Goal: Information Seeking & Learning: Find specific fact

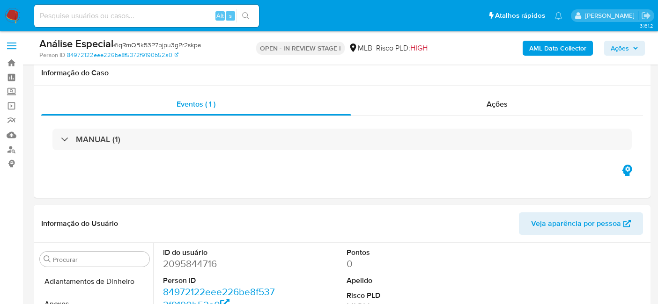
select select "10"
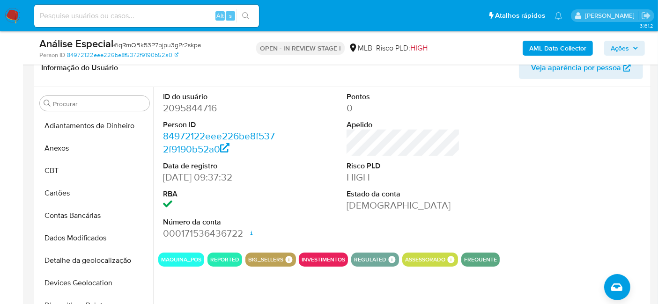
scroll to position [277, 0]
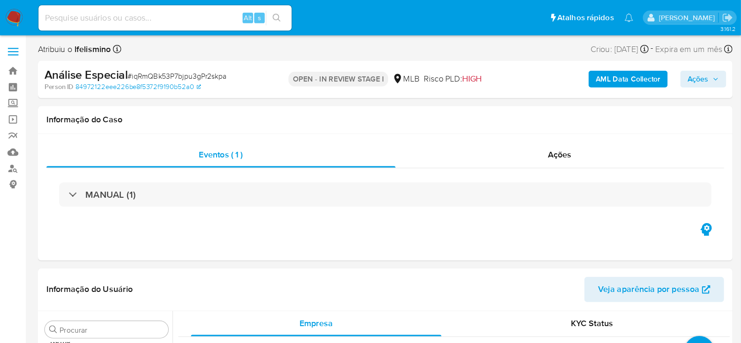
scroll to position [485, 0]
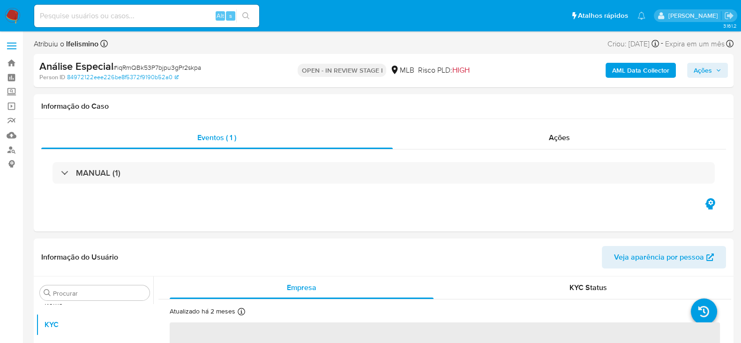
select select "10"
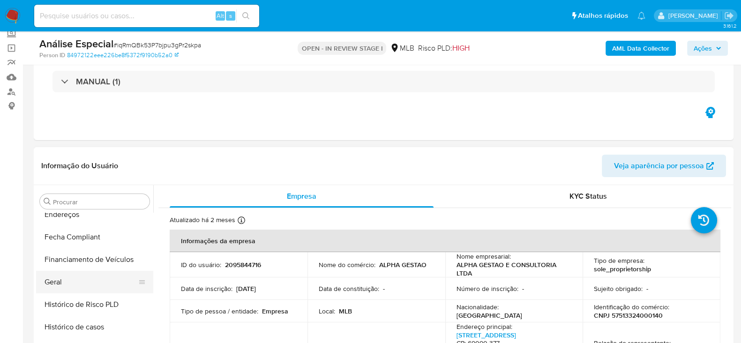
scroll to position [251, 0]
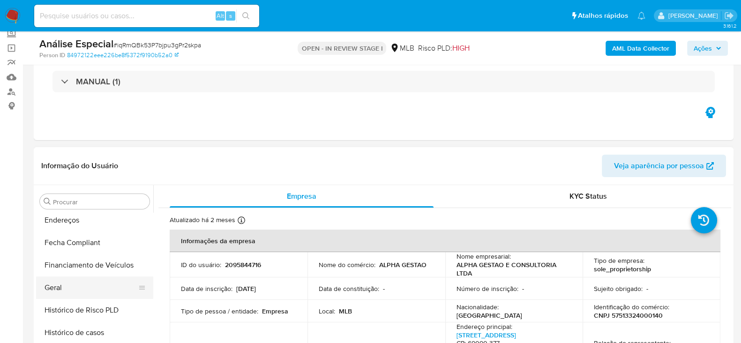
click at [83, 282] on button "Geral" at bounding box center [91, 287] width 110 height 22
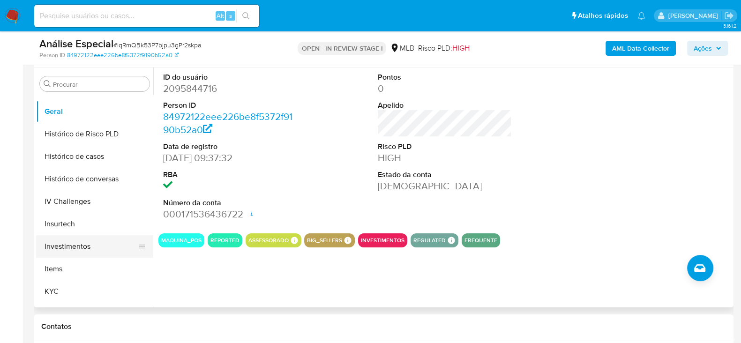
scroll to position [368, 0]
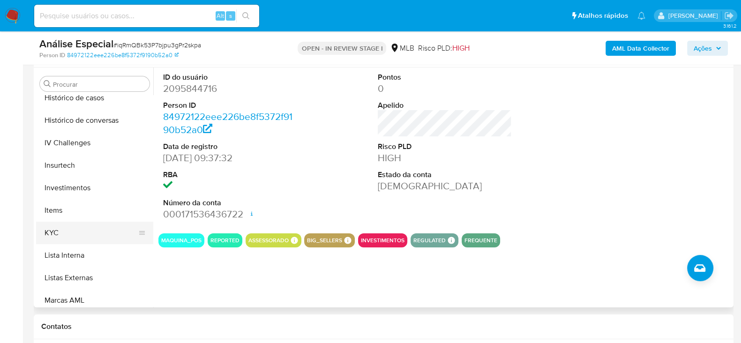
click at [100, 233] on button "KYC" at bounding box center [91, 233] width 110 height 22
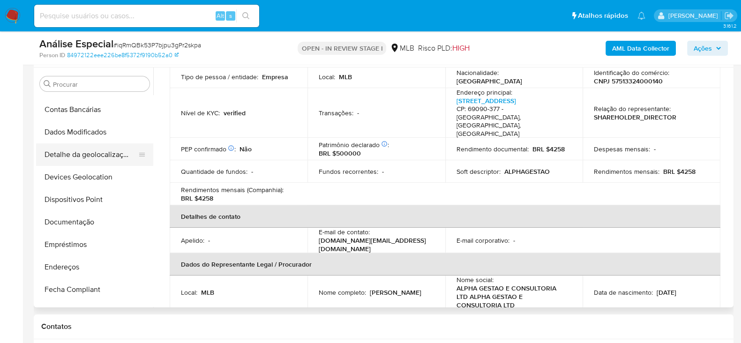
scroll to position [75, 0]
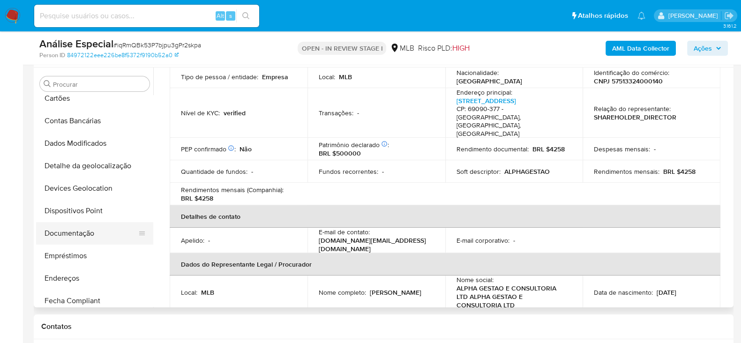
click at [76, 238] on button "Documentação" at bounding box center [91, 233] width 110 height 22
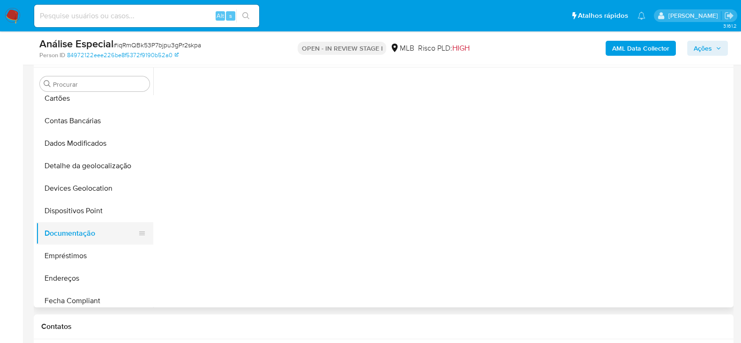
scroll to position [0, 0]
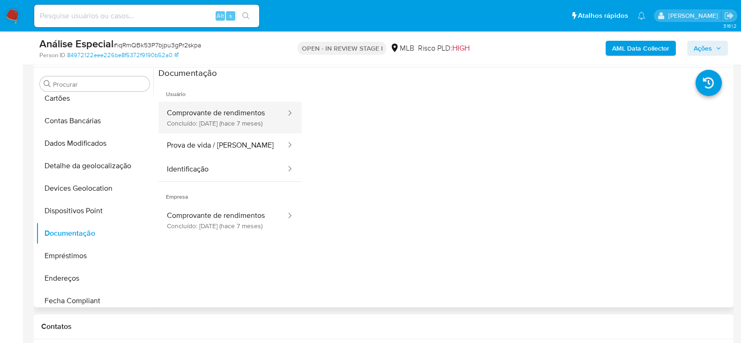
click at [212, 116] on button "Comprovante de rendimentos Concluído: 07/03/2025 (hace 7 meses)" at bounding box center [222, 118] width 128 height 32
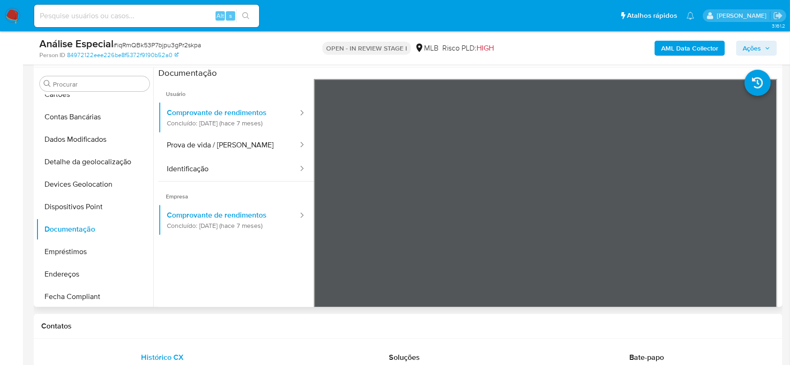
scroll to position [250, 0]
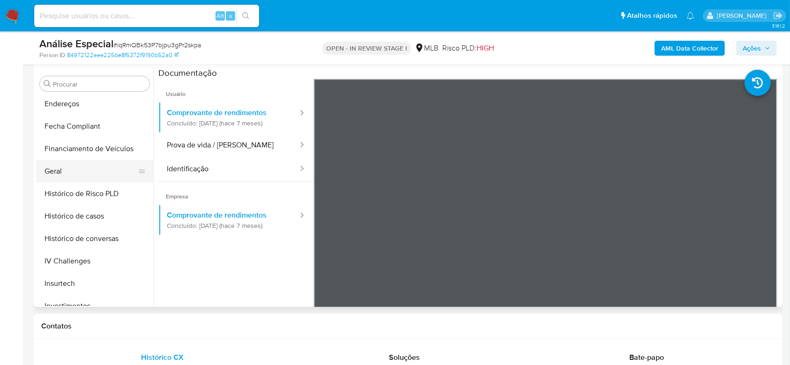
click at [100, 166] on button "Geral" at bounding box center [91, 171] width 110 height 22
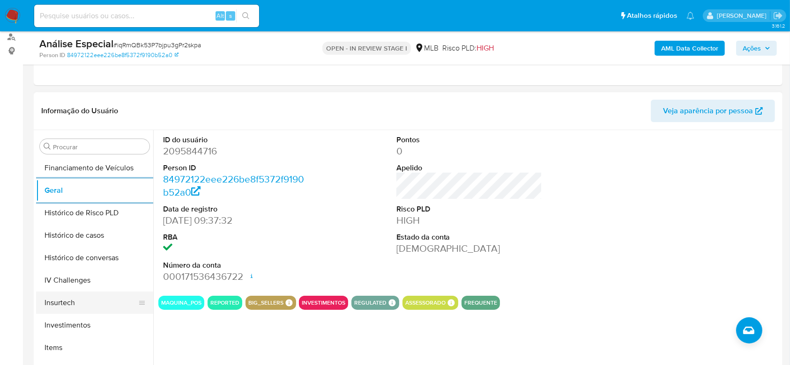
scroll to position [375, 0]
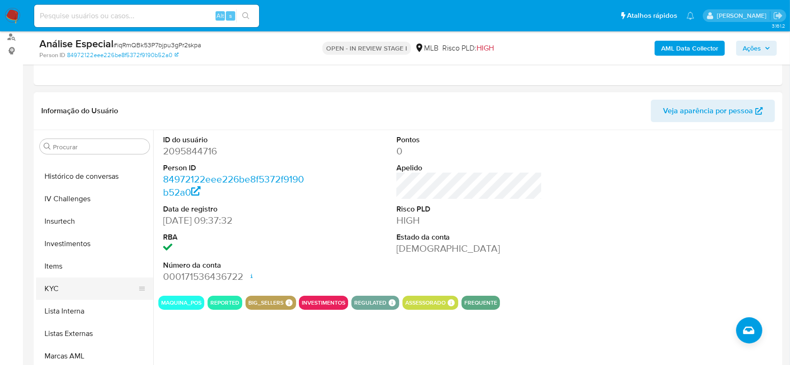
click at [94, 296] on button "KYC" at bounding box center [91, 289] width 110 height 22
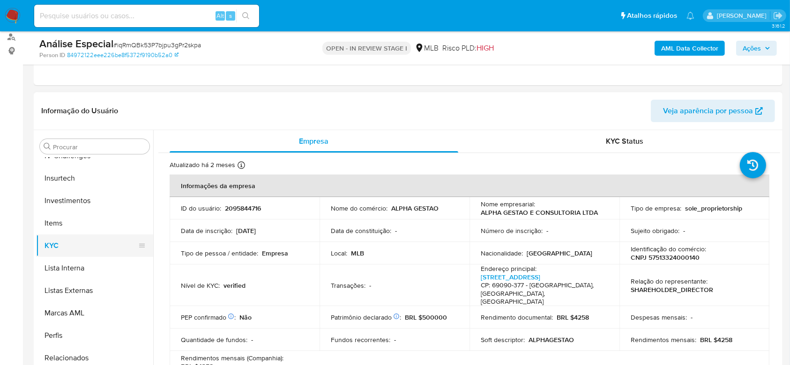
scroll to position [486, 0]
drag, startPoint x: 118, startPoint y: 312, endPoint x: 545, endPoint y: 296, distance: 427.4
click at [119, 304] on button "Restrições Novo Mundo" at bounding box center [94, 313] width 117 height 22
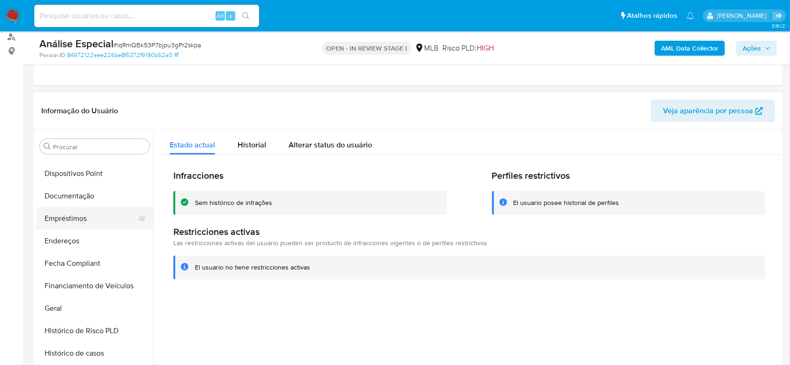
scroll to position [173, 0]
click at [104, 197] on button "Documentação" at bounding box center [91, 198] width 110 height 22
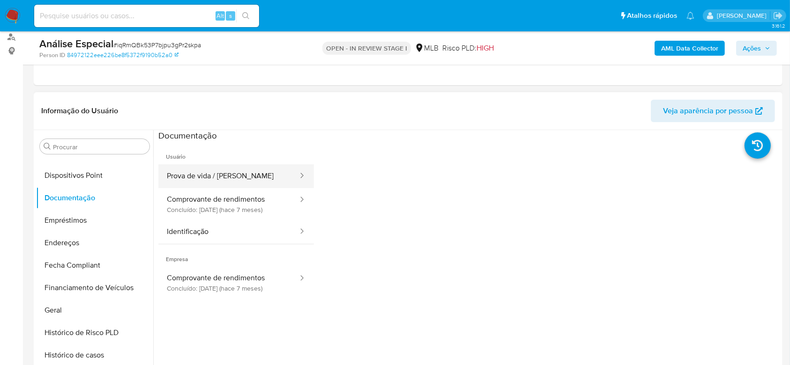
click at [235, 175] on button "Prova de vida / Selfie" at bounding box center [228, 176] width 141 height 24
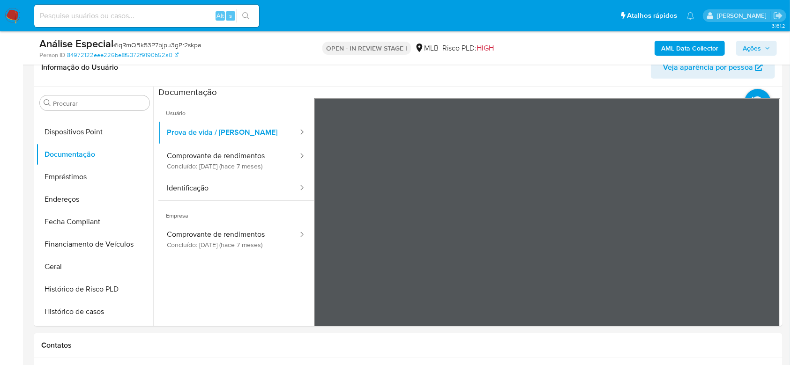
scroll to position [176, 0]
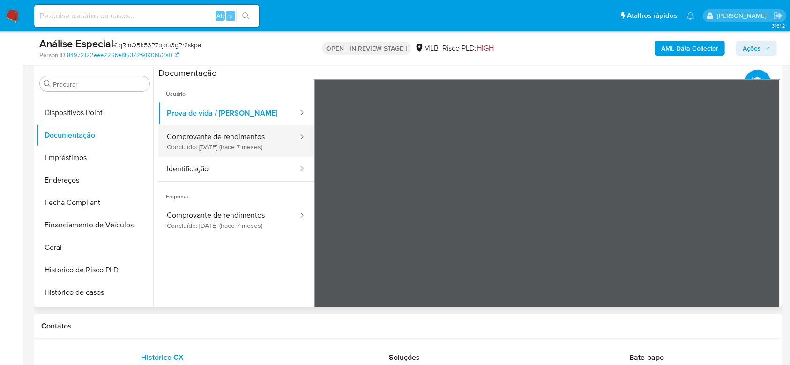
click at [211, 142] on button "Comprovante de rendimentos Concluído: 07/03/2025 (hace 7 meses)" at bounding box center [228, 142] width 141 height 32
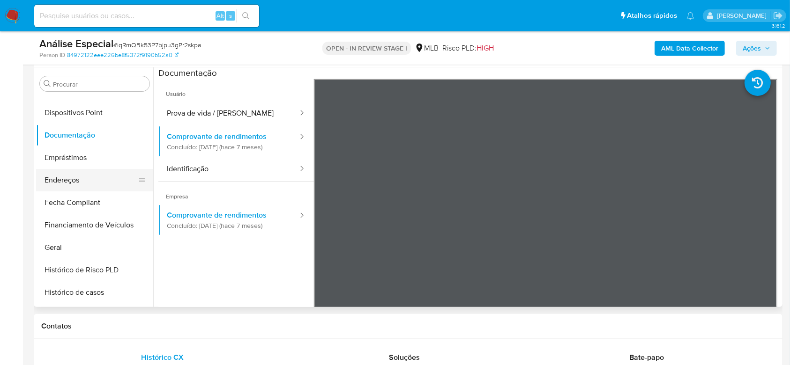
drag, startPoint x: 89, startPoint y: 180, endPoint x: 115, endPoint y: 185, distance: 26.7
click at [89, 181] on button "Endereços" at bounding box center [91, 180] width 110 height 22
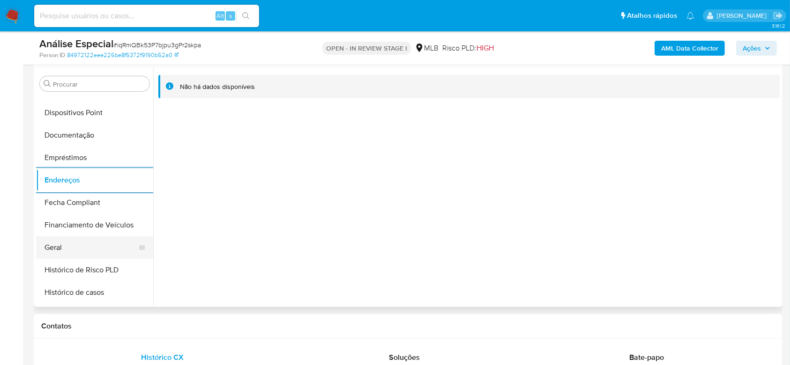
drag, startPoint x: 64, startPoint y: 250, endPoint x: 85, endPoint y: 245, distance: 21.6
click at [65, 250] on button "Geral" at bounding box center [91, 248] width 110 height 22
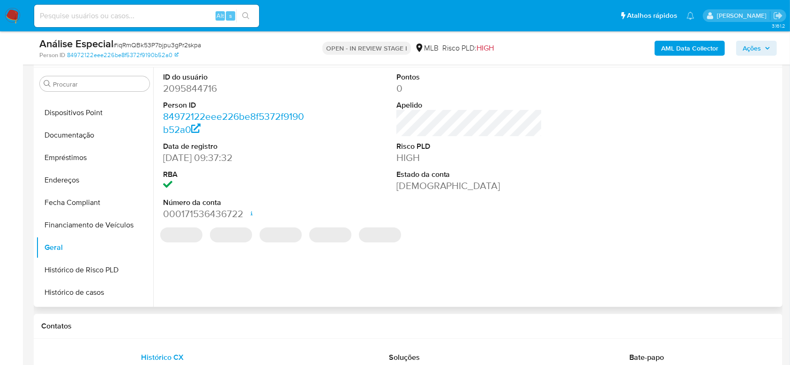
click at [207, 100] on dt "Person ID" at bounding box center [236, 105] width 146 height 10
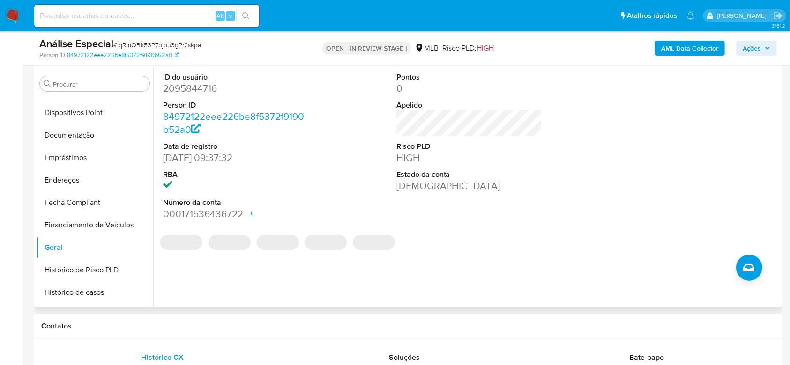
click at [210, 91] on dd "2095844716" at bounding box center [236, 88] width 146 height 13
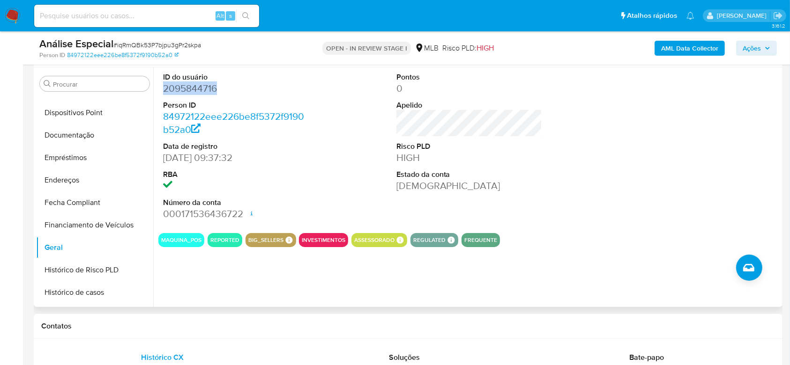
copy dd "2095844716"
drag, startPoint x: 207, startPoint y: 77, endPoint x: 195, endPoint y: 88, distance: 16.3
click at [195, 88] on dd "2095844716" at bounding box center [236, 88] width 146 height 13
copy dd "2095844716"
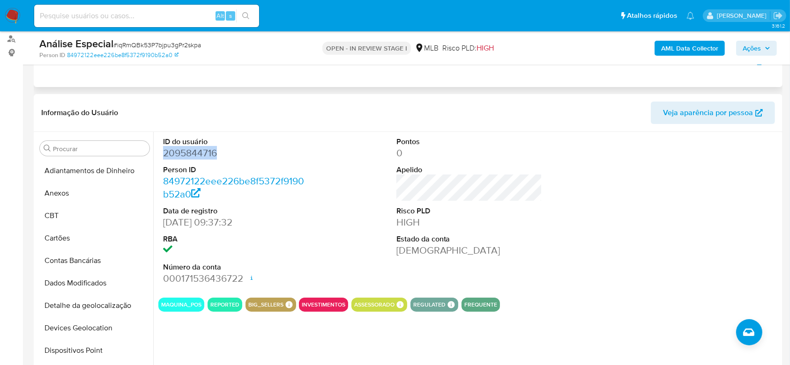
scroll to position [0, 0]
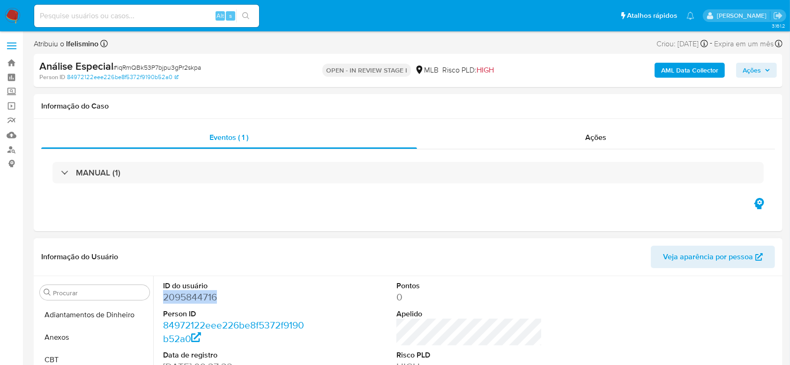
drag, startPoint x: 80, startPoint y: 343, endPoint x: 150, endPoint y: 315, distance: 75.1
click at [82, 304] on button "Anexos" at bounding box center [94, 337] width 117 height 22
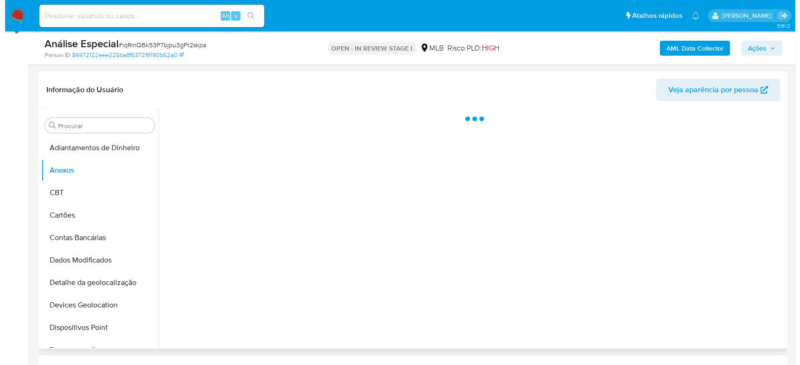
scroll to position [187, 0]
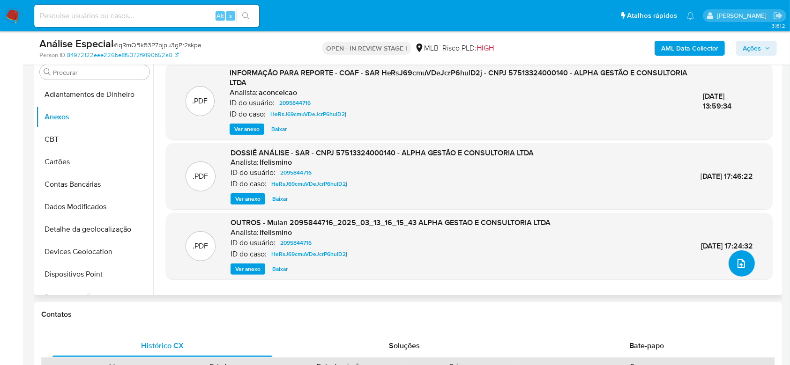
click at [666, 268] on button "upload-file" at bounding box center [741, 264] width 26 height 26
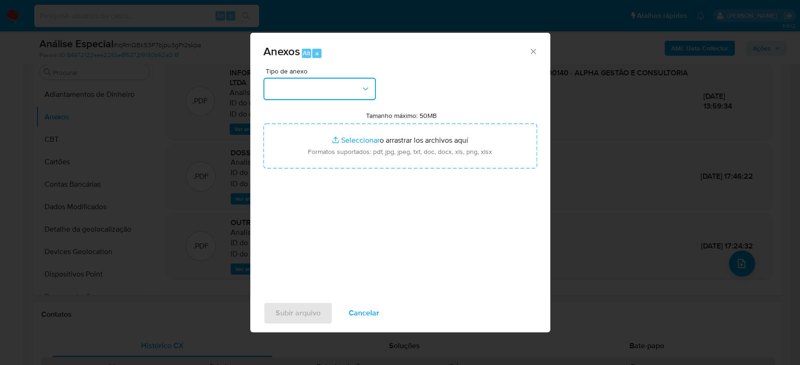
click at [292, 78] on button "button" at bounding box center [319, 89] width 112 height 22
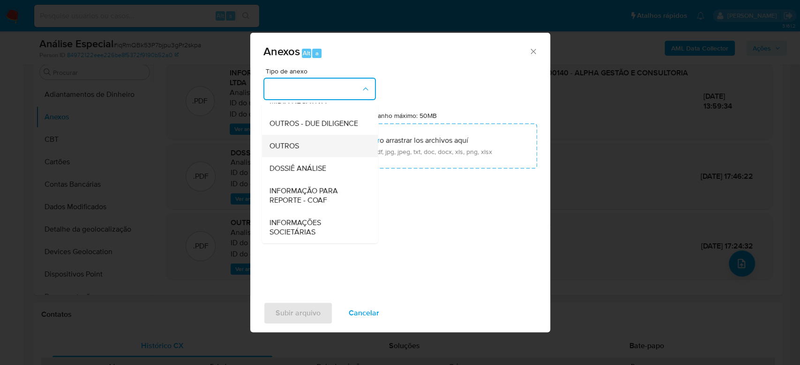
scroll to position [144, 0]
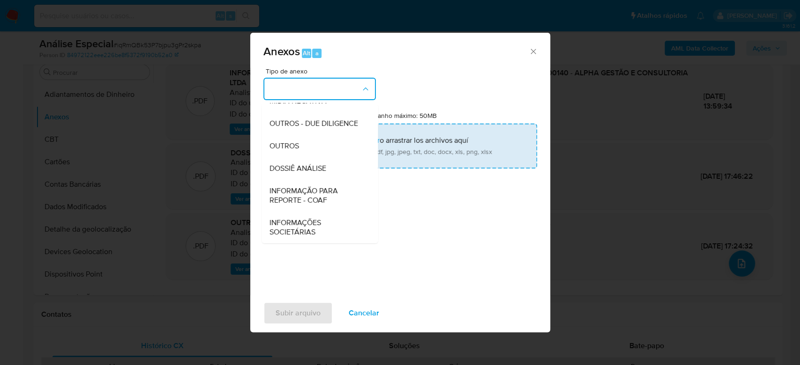
click at [427, 136] on input "Tamanho máximo: 50MB Seleccionar archivos" at bounding box center [400, 146] width 274 height 45
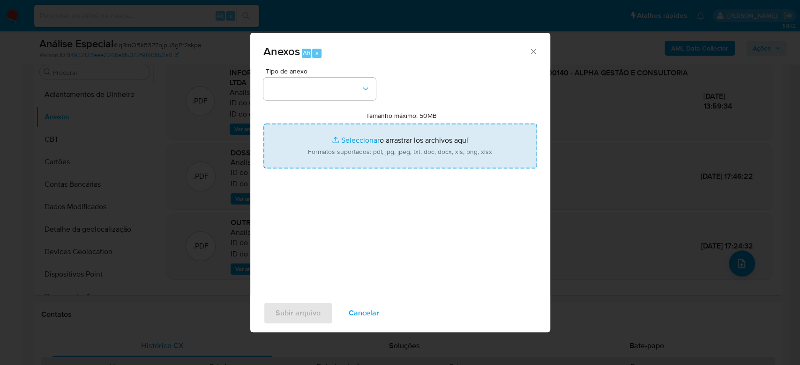
type input "C:\fakepath\SAR HeRsJ69cmuVDeJcrP6hulD2j - CNPJ 57513324000140 - ALPHA GESTÃO E…"
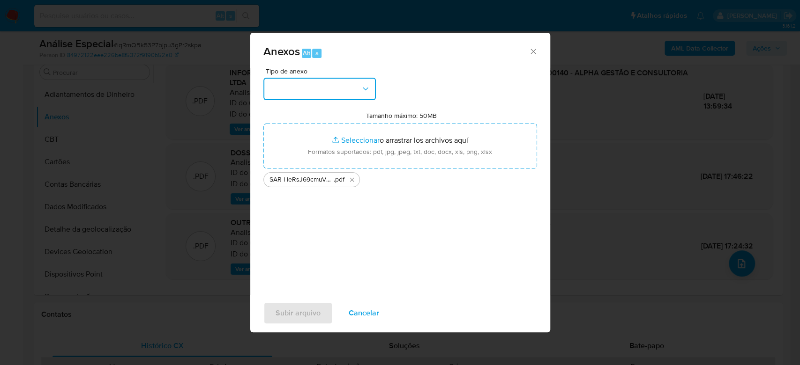
click at [326, 98] on button "button" at bounding box center [319, 89] width 112 height 22
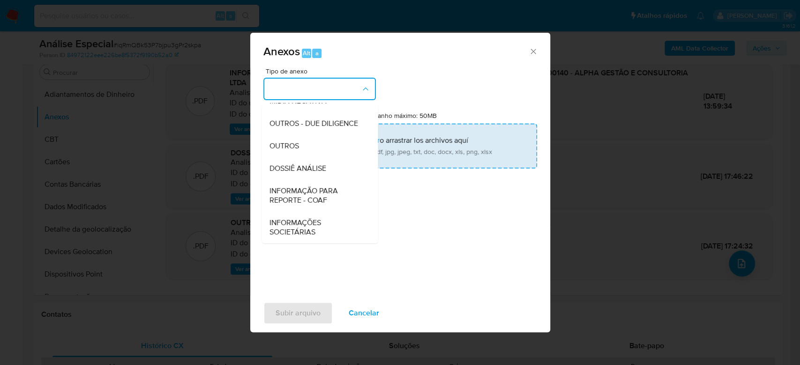
drag, startPoint x: 288, startPoint y: 140, endPoint x: 286, endPoint y: 144, distance: 4.9
click at [287, 140] on div "OUTROS" at bounding box center [317, 146] width 96 height 22
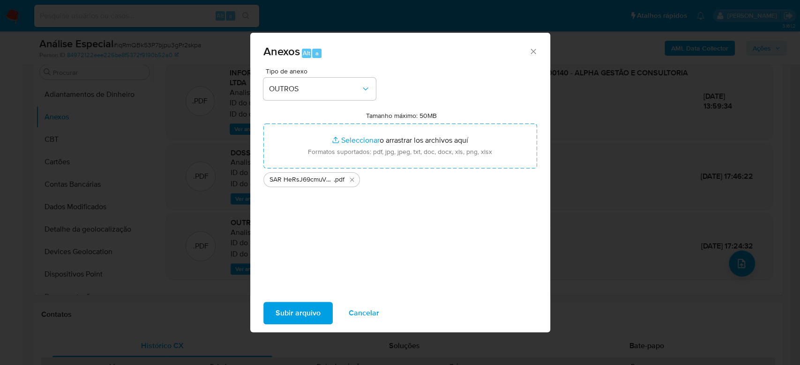
click at [303, 304] on span "Subir arquivo" at bounding box center [297, 313] width 45 height 21
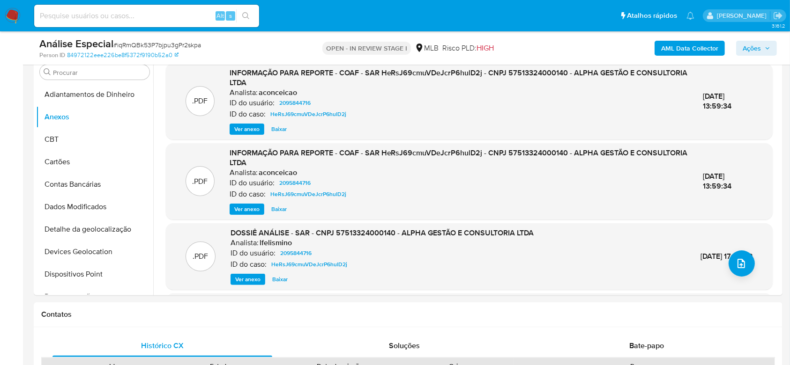
click at [187, 44] on span "# iqRmQBk53P7bjpu3gPr2skpa" at bounding box center [157, 44] width 88 height 9
copy span "iqRmQBk53P7bjpu3gPr2skpa"
drag, startPoint x: 215, startPoint y: 54, endPoint x: 190, endPoint y: 45, distance: 25.8
click at [190, 45] on span "# iqRmQBk53P7bjpu3gPr2skpa" at bounding box center [157, 44] width 88 height 9
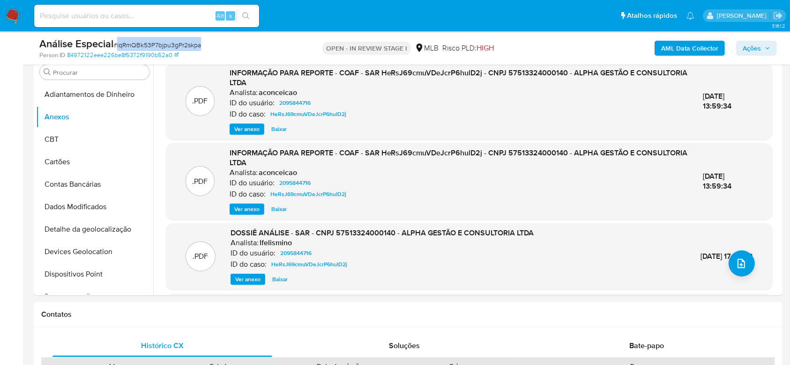
click at [190, 45] on span "# iqRmQBk53P7bjpu3gPr2skpa" at bounding box center [157, 44] width 88 height 9
copy span "iqRmQBk53P7bjpu3gPr2skpa"
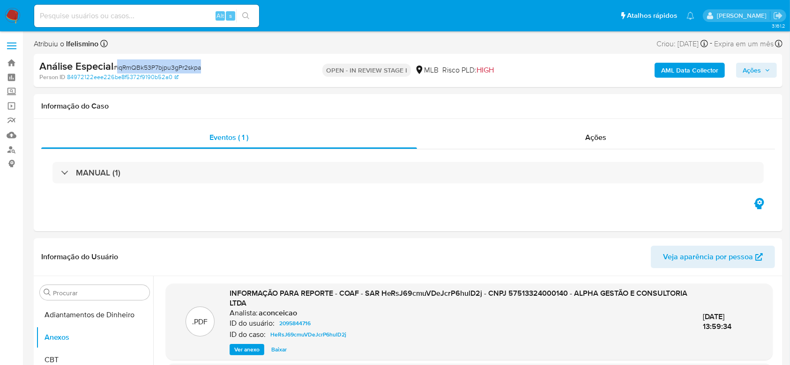
click at [666, 77] on b "AML Data Collector" at bounding box center [689, 70] width 57 height 15
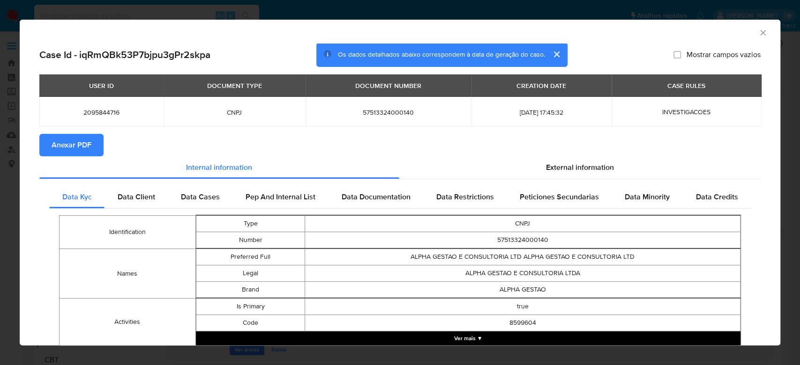
click at [62, 139] on span "Anexar PDF" at bounding box center [72, 145] width 40 height 21
click at [327, 13] on div "AML Data Collector Case Id - iqRmQBk53P7bjpu3gPr2skpa Os dados detalhados abaix…" at bounding box center [400, 182] width 800 height 365
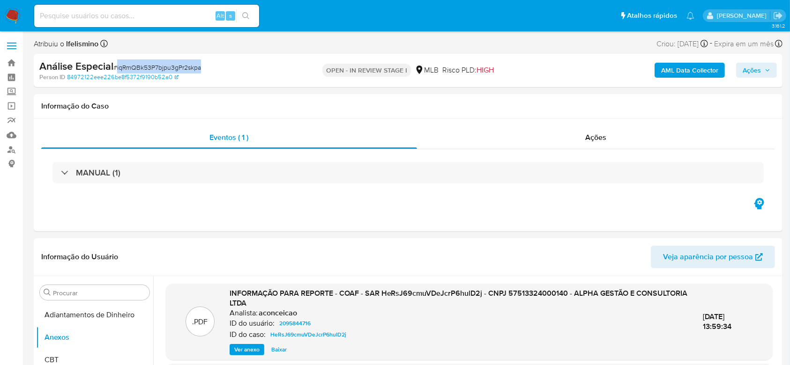
copy span "iqRmQBk53P7bjpu3gPr2skpa"
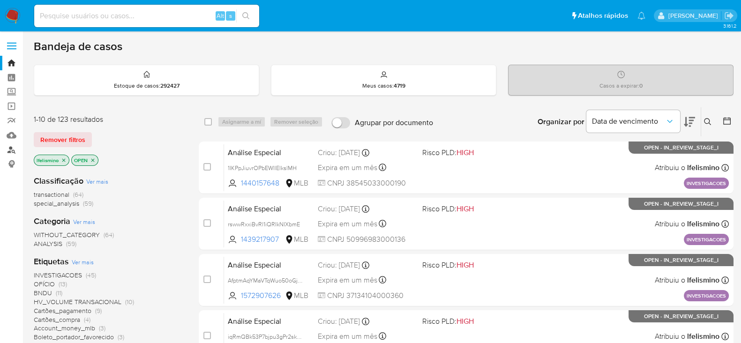
click at [16, 148] on link "Localizador de pessoas" at bounding box center [55, 149] width 111 height 15
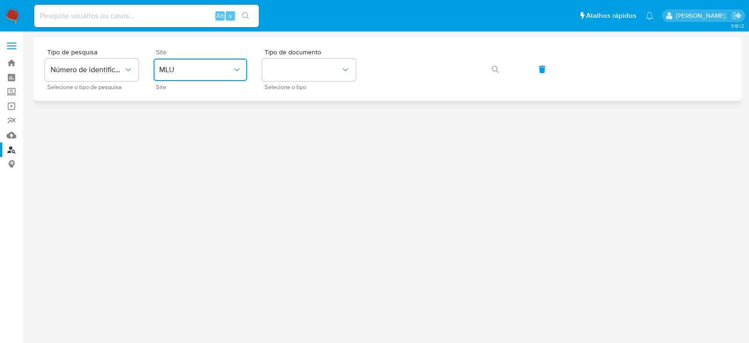
click at [218, 70] on span "MLU" at bounding box center [195, 69] width 73 height 9
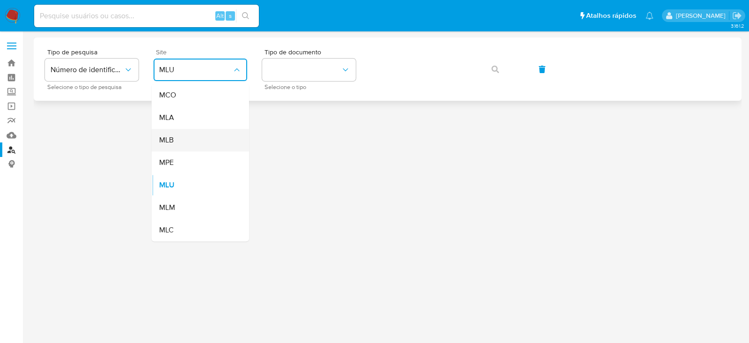
drag, startPoint x: 195, startPoint y: 127, endPoint x: 201, endPoint y: 137, distance: 11.6
click at [195, 137] on ul "MCO MLA MLB MPE MLU MLM MLC" at bounding box center [200, 162] width 97 height 157
drag, startPoint x: 184, startPoint y: 140, endPoint x: 326, endPoint y: 95, distance: 148.7
click at [184, 141] on div "MLB" at bounding box center [197, 140] width 77 height 22
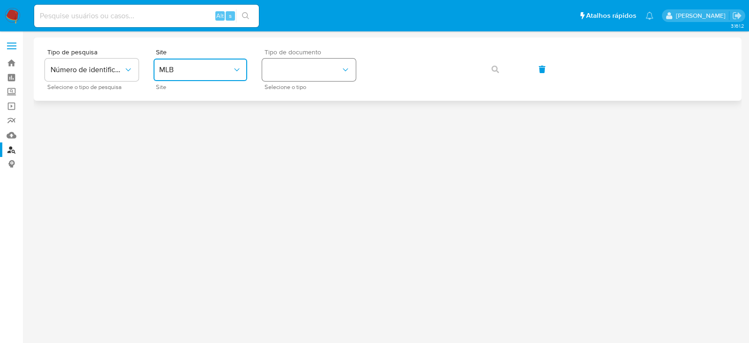
click at [332, 73] on button "identificationType" at bounding box center [309, 70] width 94 height 22
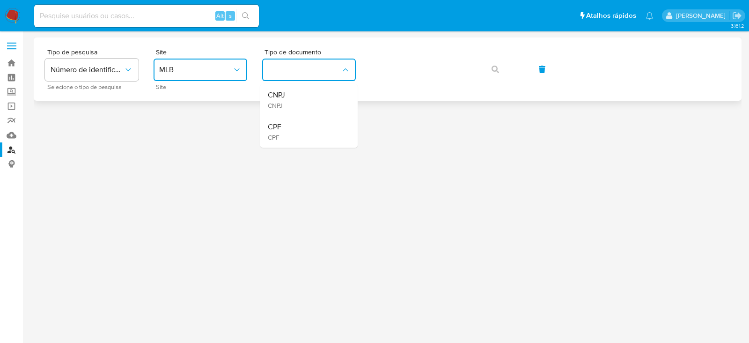
drag, startPoint x: 306, startPoint y: 135, endPoint x: 425, endPoint y: 88, distance: 127.6
click at [307, 134] on div "CPF CPF" at bounding box center [306, 132] width 77 height 32
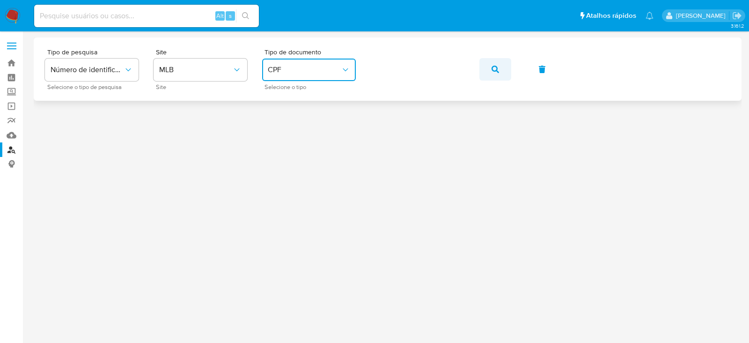
drag, startPoint x: 504, startPoint y: 70, endPoint x: 468, endPoint y: 69, distance: 35.1
click at [504, 69] on button "button" at bounding box center [496, 69] width 32 height 22
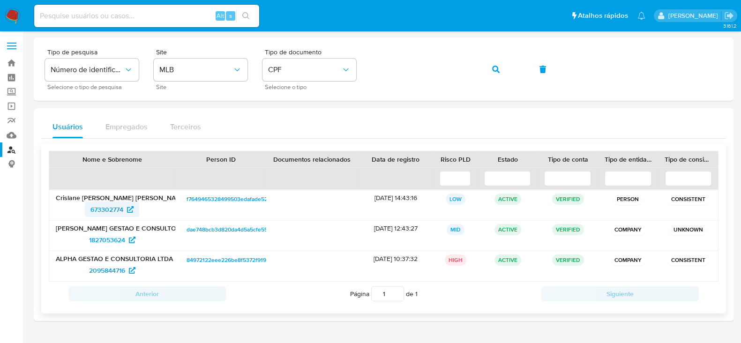
click at [96, 209] on span "673302774" at bounding box center [106, 209] width 33 height 15
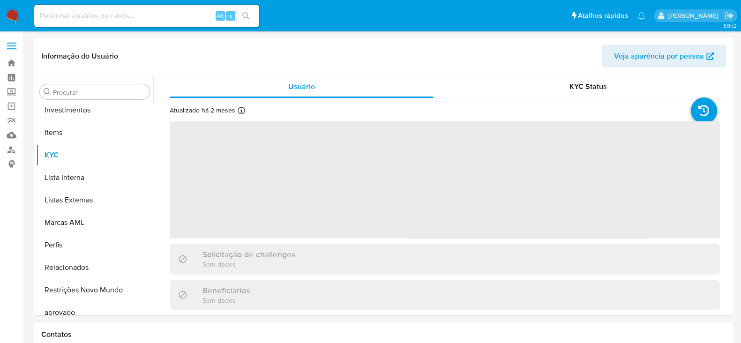
scroll to position [486, 0]
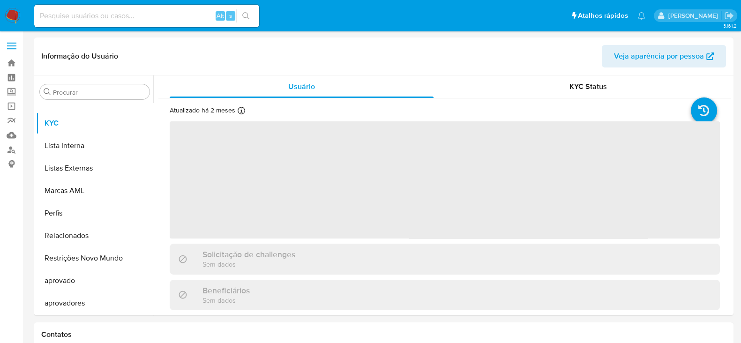
select select "10"
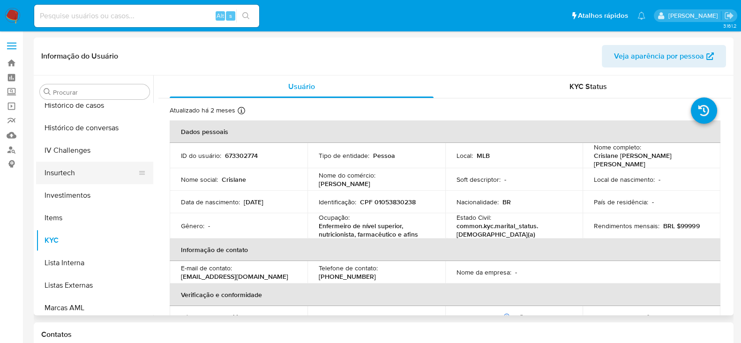
scroll to position [310, 0]
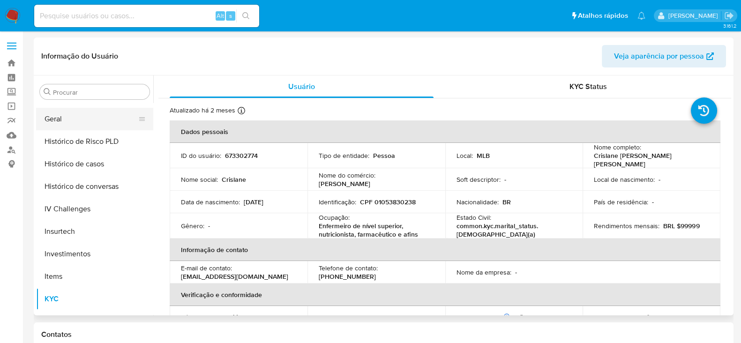
click at [89, 120] on button "Geral" at bounding box center [91, 119] width 110 height 22
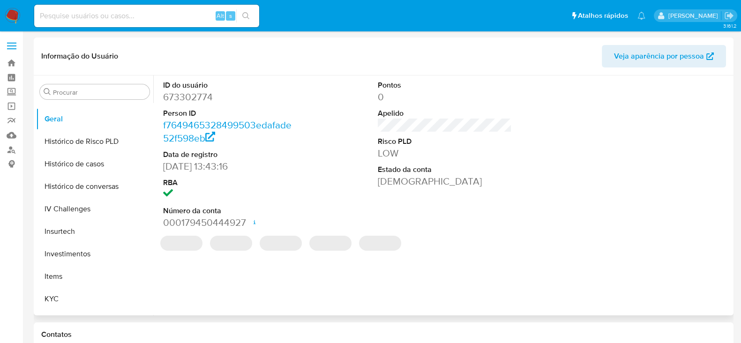
click at [170, 98] on dd "673302774" at bounding box center [230, 96] width 134 height 13
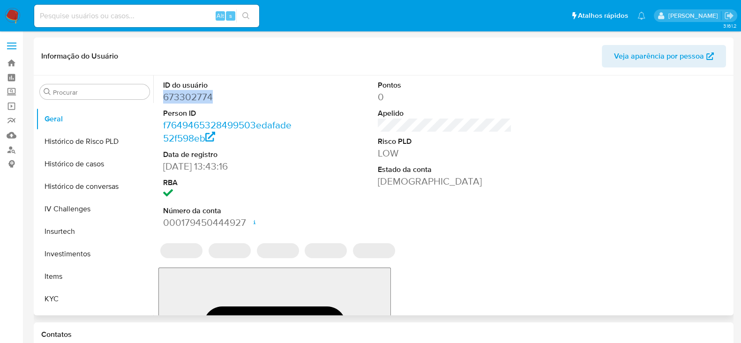
copy dd "673302774"
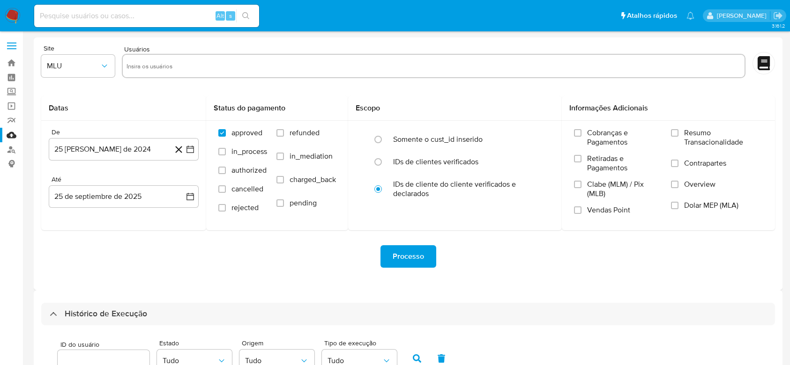
select select "100"
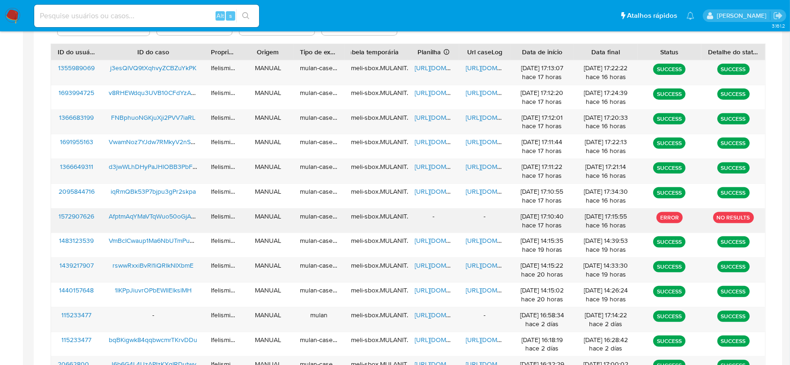
drag, startPoint x: 53, startPoint y: 217, endPoint x: 96, endPoint y: 212, distance: 43.9
click at [96, 212] on div "1572907626" at bounding box center [76, 221] width 51 height 24
click at [70, 213] on span "1572907626" at bounding box center [77, 216] width 36 height 9
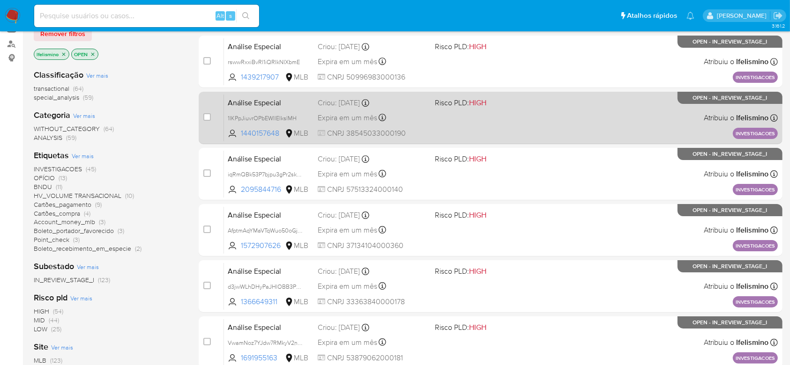
scroll to position [125, 0]
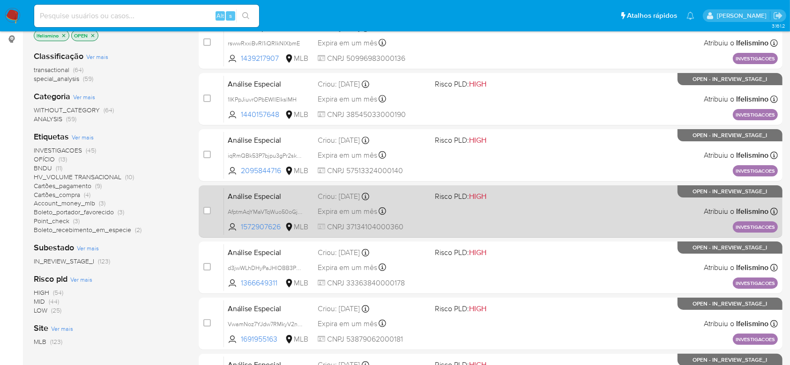
click at [513, 215] on div "Análise Especial AfptmAqYMaVTqWuo50oGjAcE 1572907626 MLB Risco PLD: HIGH Criou:…" at bounding box center [501, 211] width 554 height 47
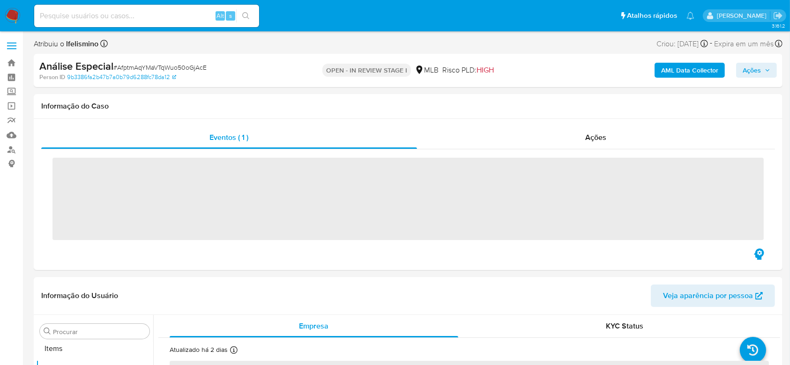
scroll to position [486, 0]
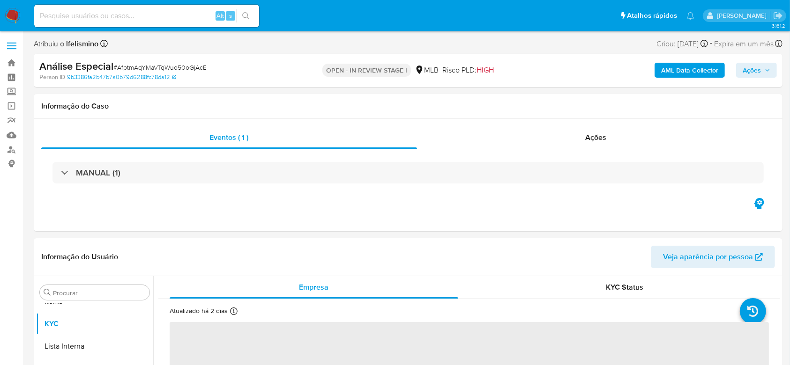
click at [155, 65] on span "# AfptmAqYMaVTqWuo50oGjAcE" at bounding box center [159, 67] width 93 height 9
select select "10"
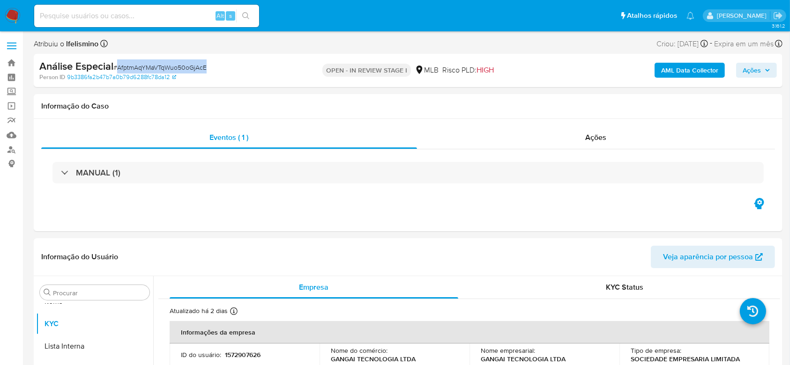
copy span "AfptmAqYMaVTqWuo50oGjAcE"
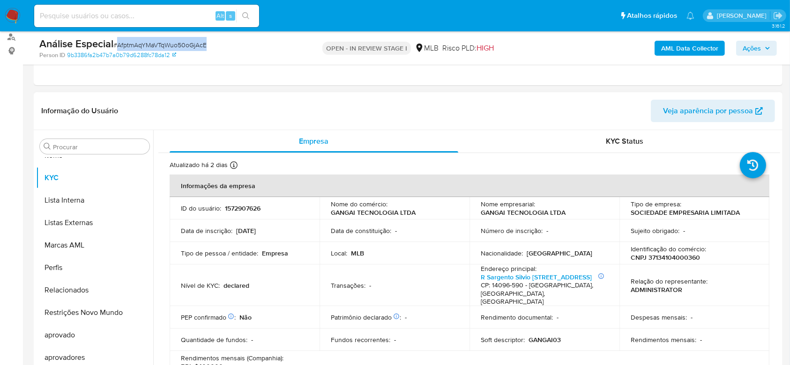
scroll to position [125, 0]
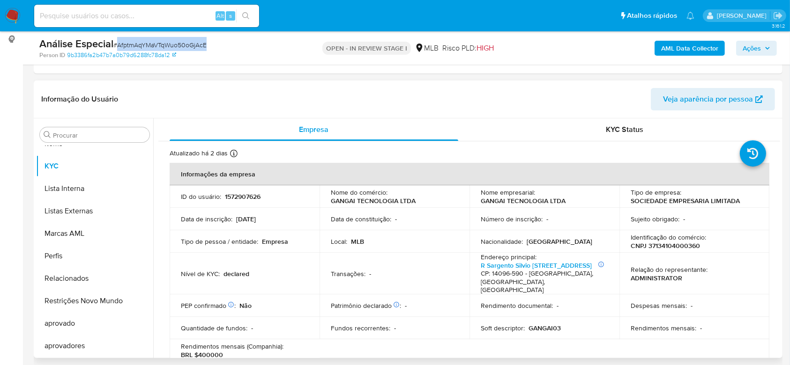
click at [651, 245] on p "CNPJ 37134104000360" at bounding box center [664, 246] width 69 height 8
copy p "37134104000360"
click at [656, 247] on p "CNPJ 37134104000360" at bounding box center [664, 246] width 69 height 8
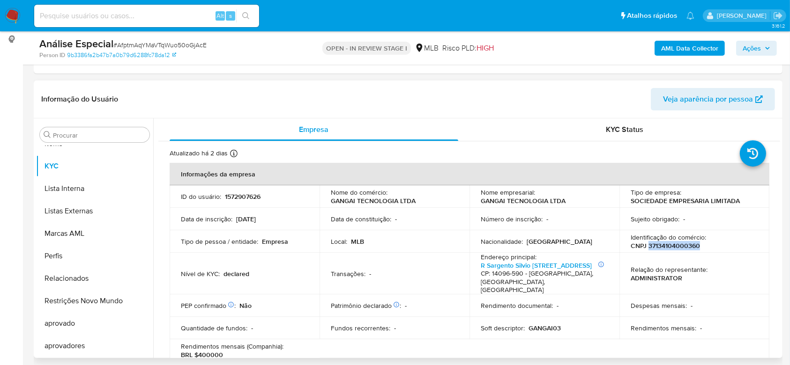
click at [656, 247] on p "CNPJ 37134104000360" at bounding box center [664, 246] width 69 height 8
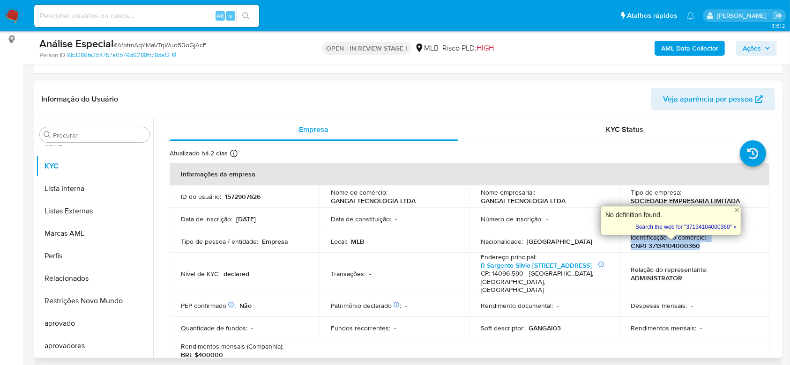
click at [656, 247] on p "CNPJ 37134104000360" at bounding box center [664, 246] width 69 height 8
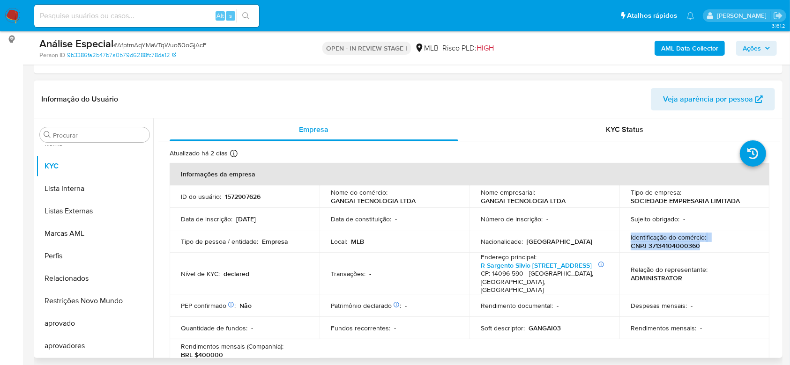
click at [636, 246] on p "CNPJ 37134104000360" at bounding box center [664, 246] width 69 height 8
drag, startPoint x: 627, startPoint y: 246, endPoint x: 694, endPoint y: 245, distance: 67.4
click at [694, 245] on td "Identificação do comércio : CNPJ 37134104000360" at bounding box center [694, 241] width 150 height 22
drag, startPoint x: 698, startPoint y: 245, endPoint x: 631, endPoint y: 245, distance: 67.4
click at [630, 246] on div "Identificação do comércio : CNPJ 37134104000360" at bounding box center [693, 241] width 127 height 17
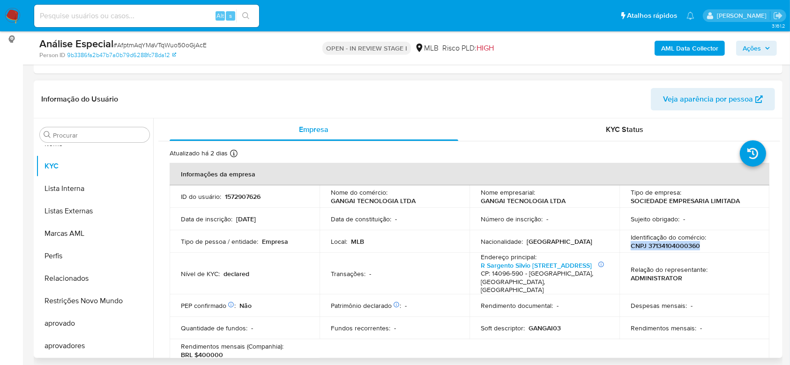
copy p "CNPJ 37134104000360"
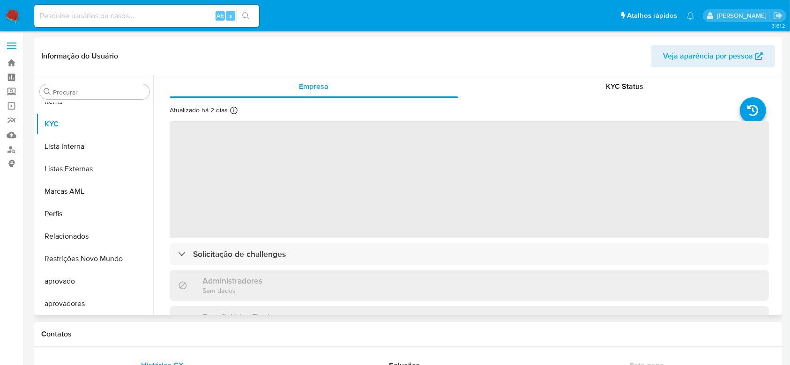
scroll to position [486, 0]
select select "10"
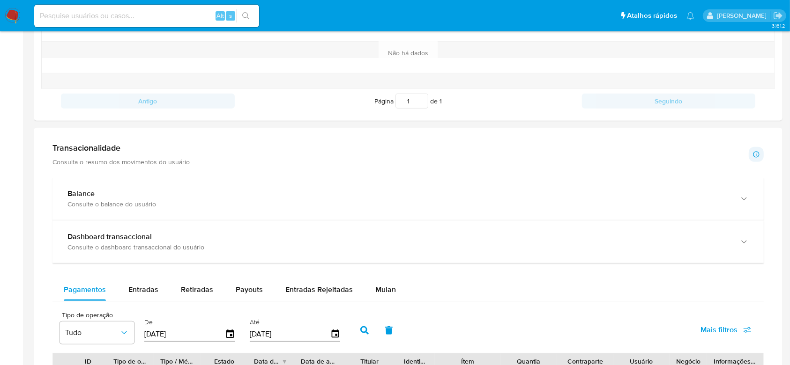
scroll to position [437, 0]
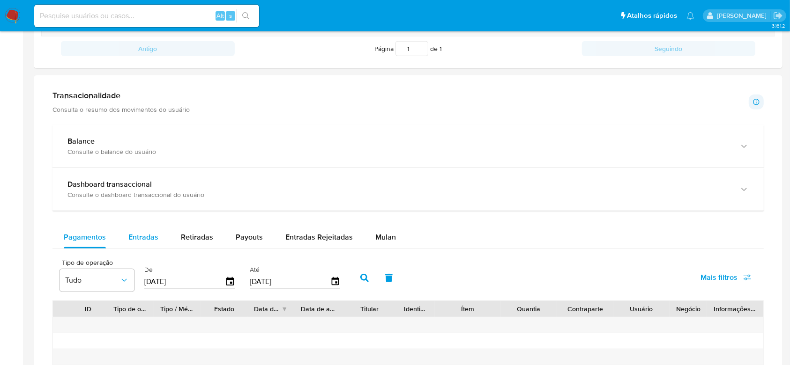
click at [133, 240] on span "Entradas" at bounding box center [143, 237] width 30 height 11
select select "10"
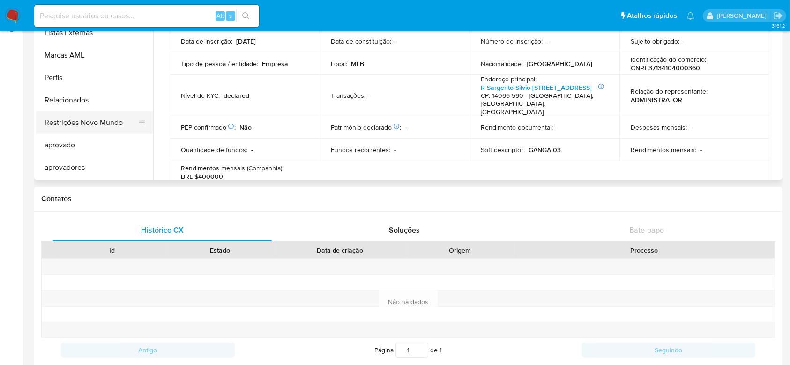
scroll to position [62, 0]
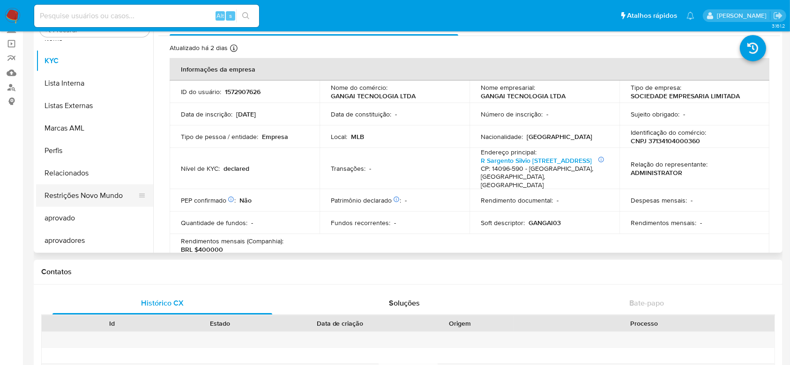
click at [90, 194] on button "Restrições Novo Mundo" at bounding box center [91, 196] width 110 height 22
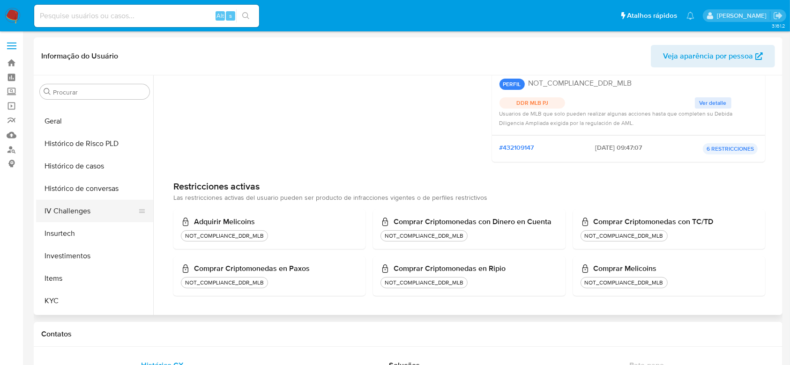
scroll to position [298, 0]
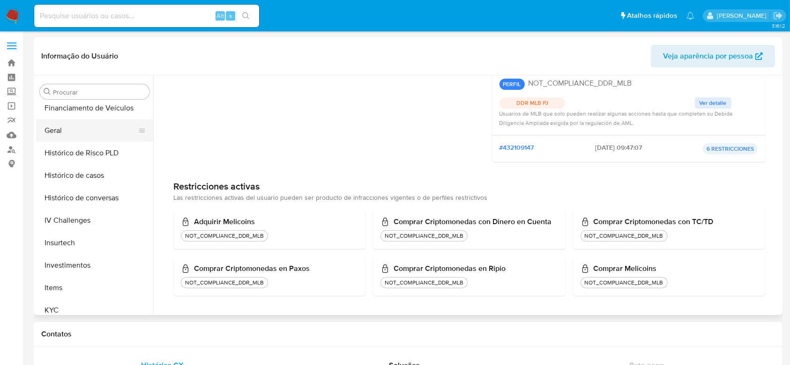
click at [71, 140] on button "Geral" at bounding box center [91, 130] width 110 height 22
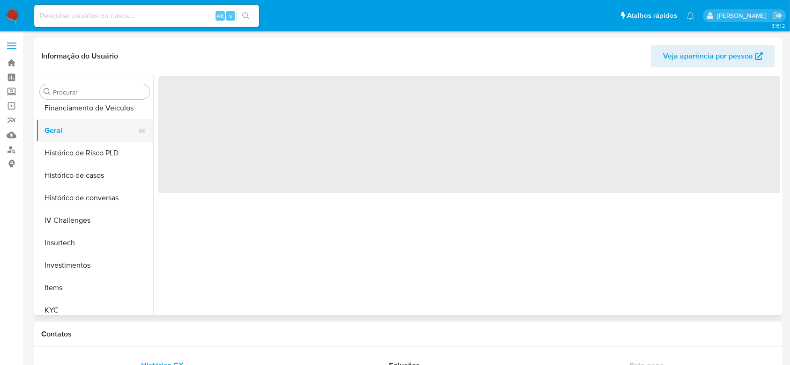
scroll to position [0, 0]
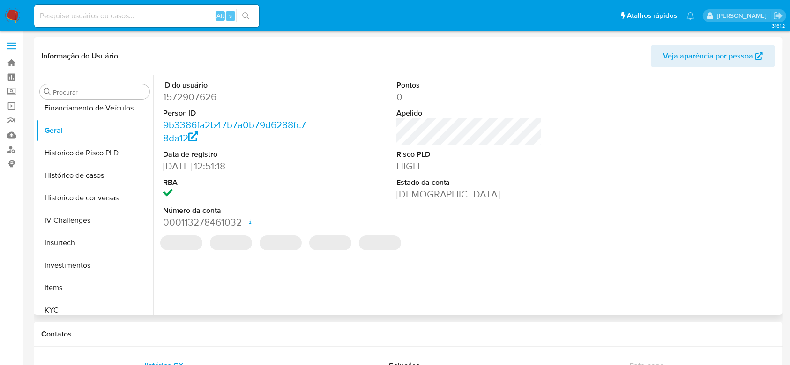
click at [174, 93] on dd "1572907626" at bounding box center [236, 96] width 146 height 13
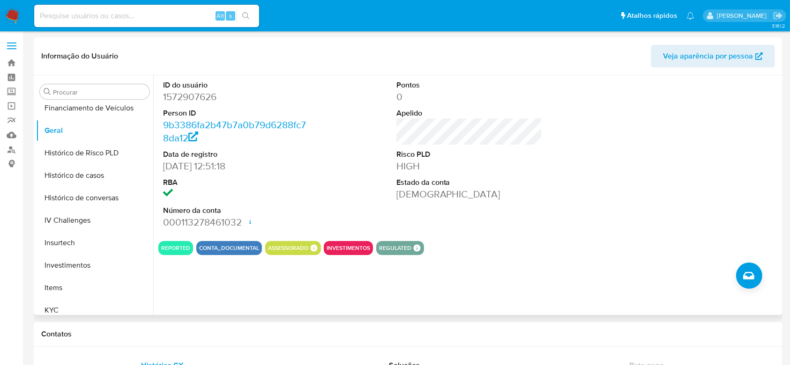
click at [170, 96] on dd "1572907626" at bounding box center [236, 96] width 146 height 13
copy dd "1572907626"
